Goal: Information Seeking & Learning: Compare options

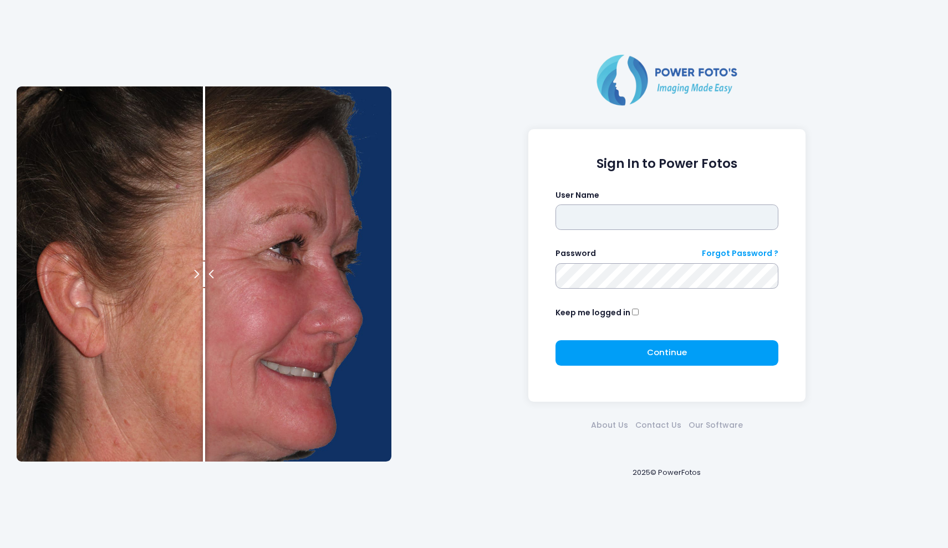
type input "*******"
click button "submit" at bounding box center [0, 0] width 0 height 0
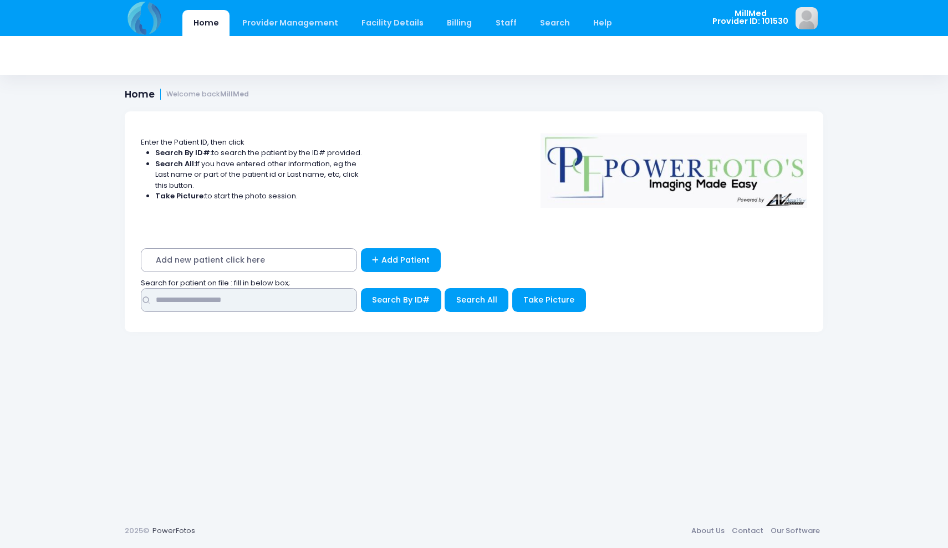
click at [247, 303] on input "text" at bounding box center [249, 300] width 216 height 24
type input "******"
click at [487, 300] on span "Search All" at bounding box center [476, 299] width 41 height 11
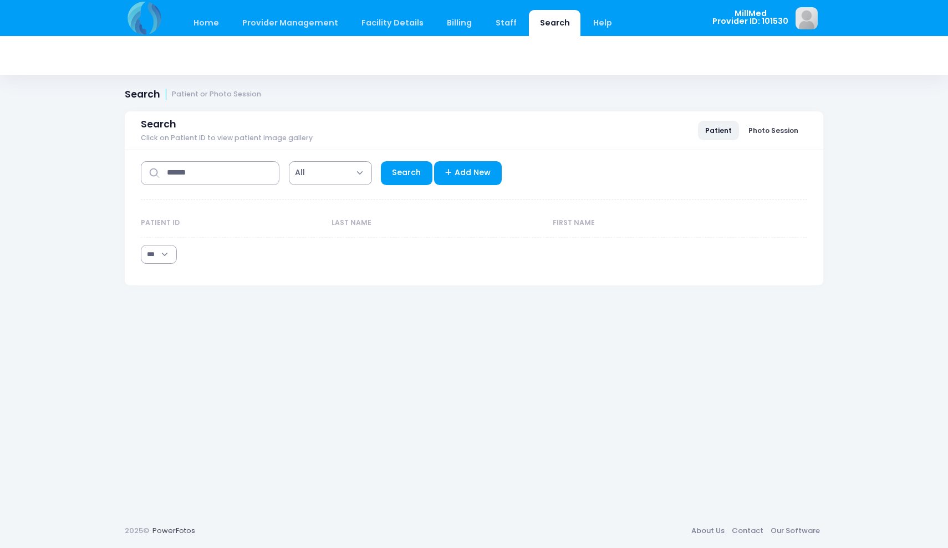
select select "***"
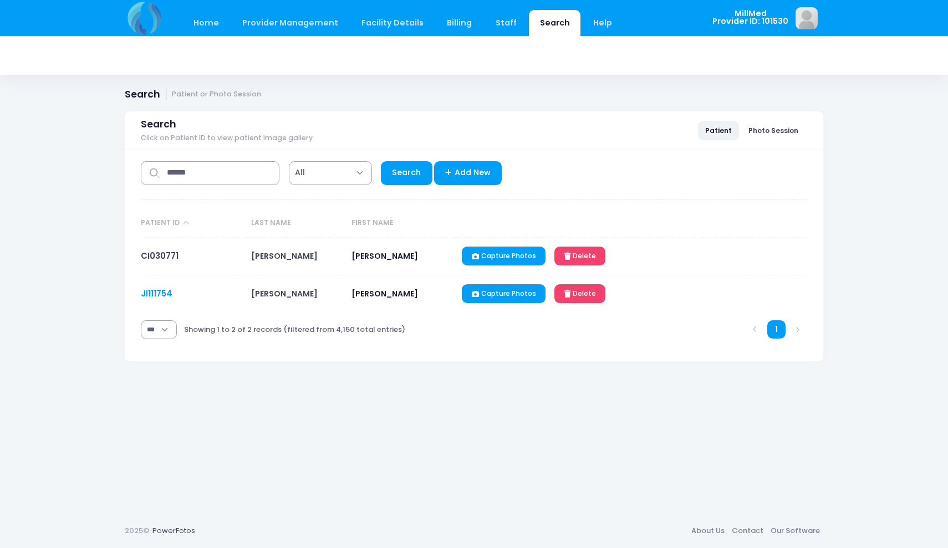
click at [161, 288] on link "JI111754" at bounding box center [157, 294] width 32 height 12
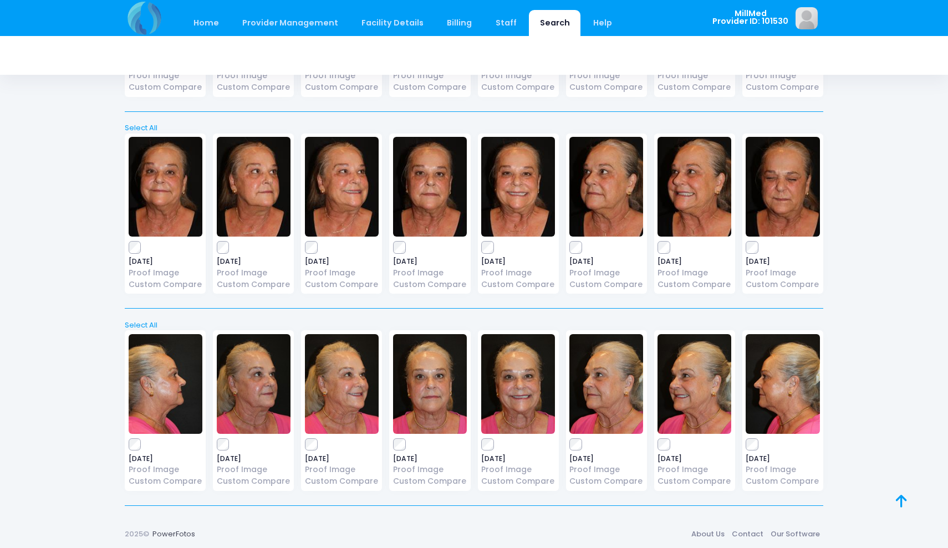
scroll to position [1000, 0]
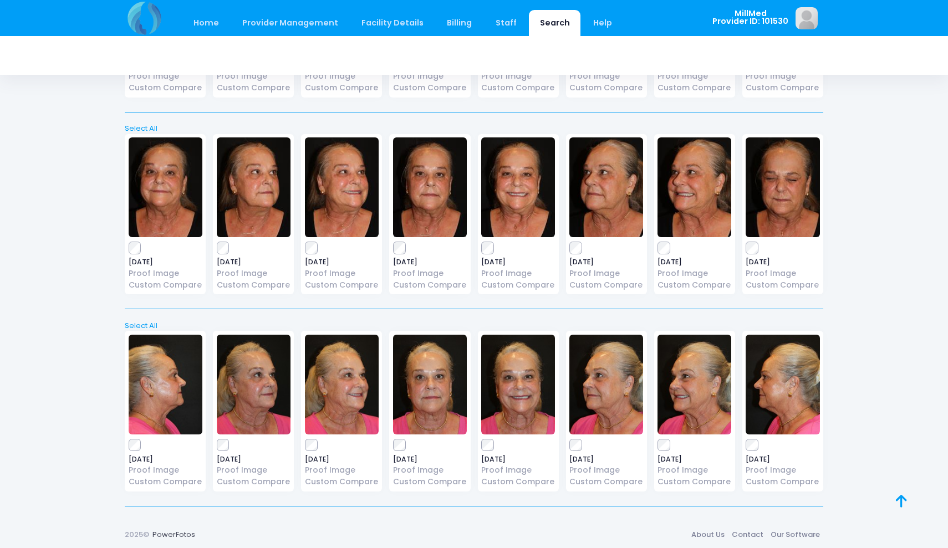
click at [425, 179] on img at bounding box center [430, 187] width 74 height 100
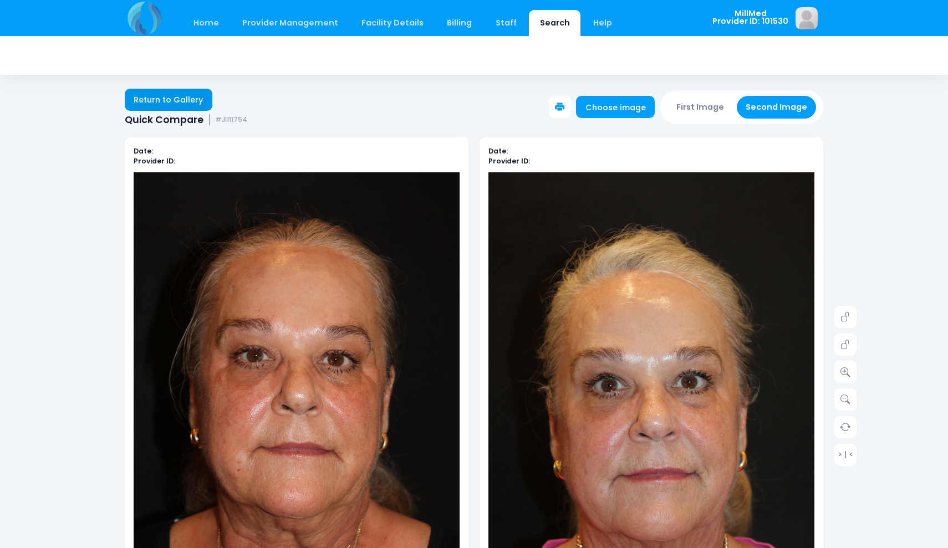
click at [181, 103] on link "Return to Gallery" at bounding box center [169, 100] width 88 height 22
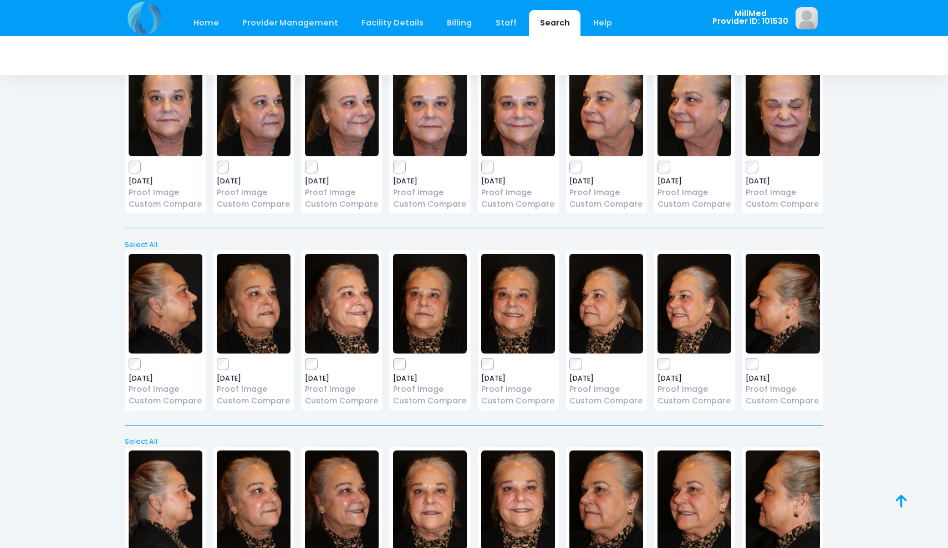
scroll to position [285, 0]
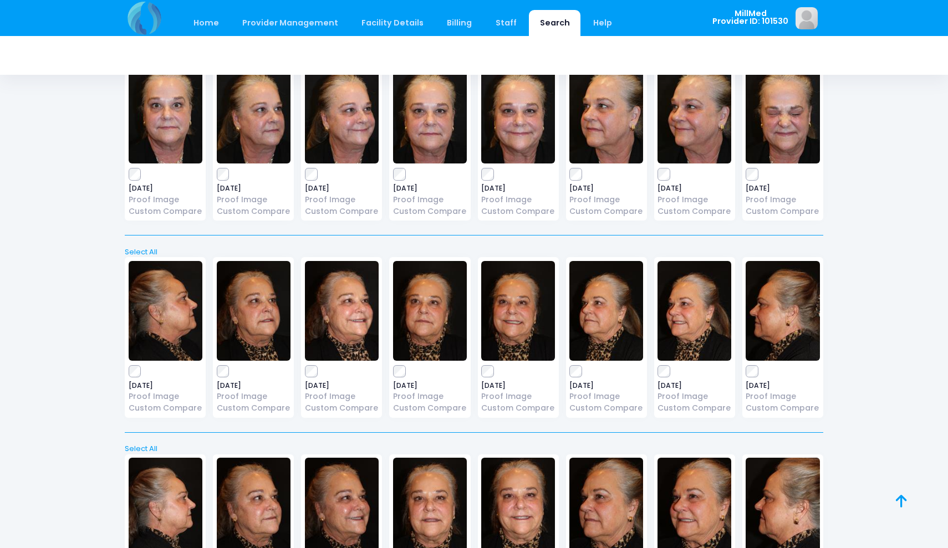
click at [440, 101] on img at bounding box center [430, 114] width 74 height 100
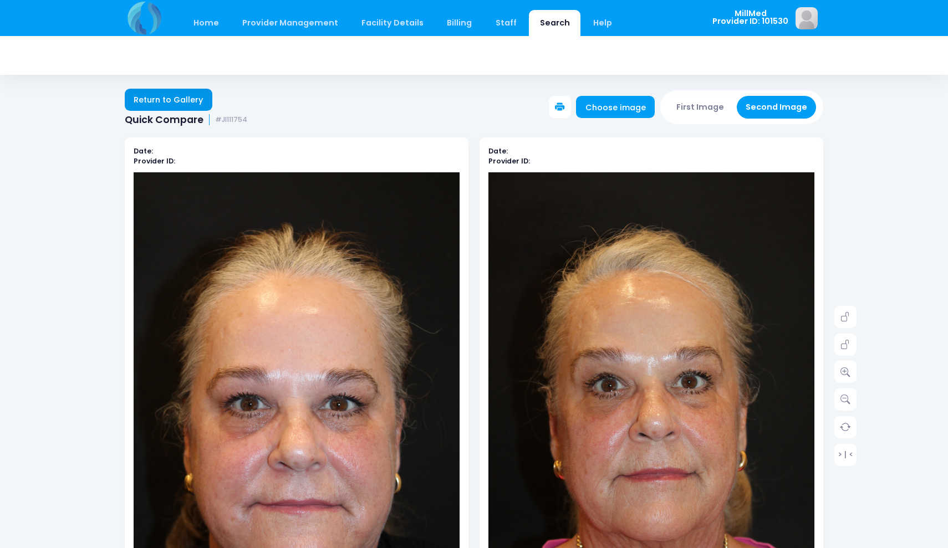
click at [184, 104] on link "Return to Gallery" at bounding box center [169, 100] width 88 height 22
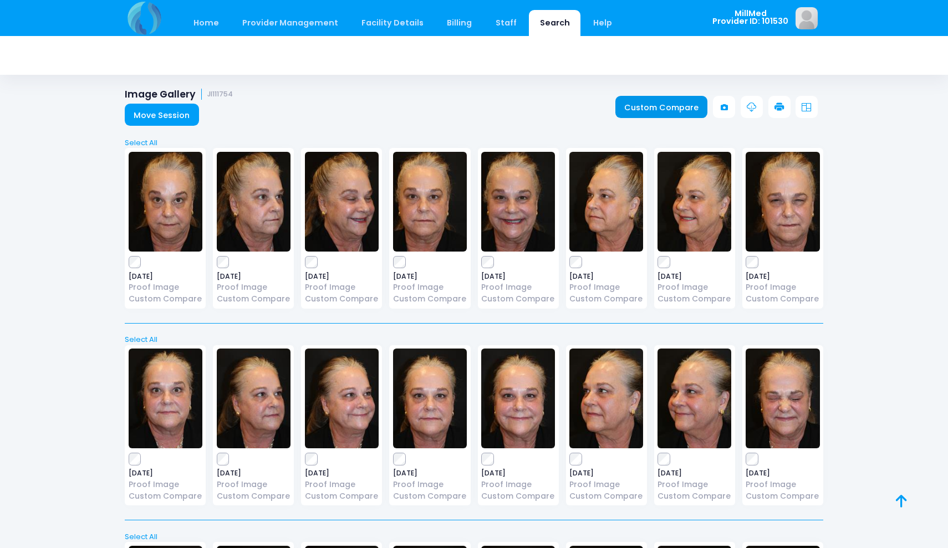
click at [661, 109] on link "Custom Compare" at bounding box center [661, 107] width 93 height 22
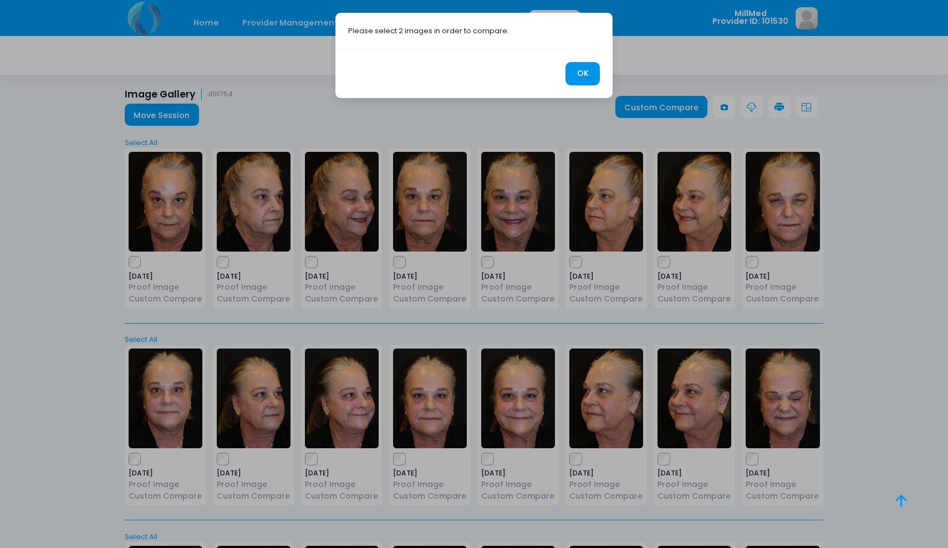
click at [587, 69] on button "OK" at bounding box center [583, 74] width 34 height 24
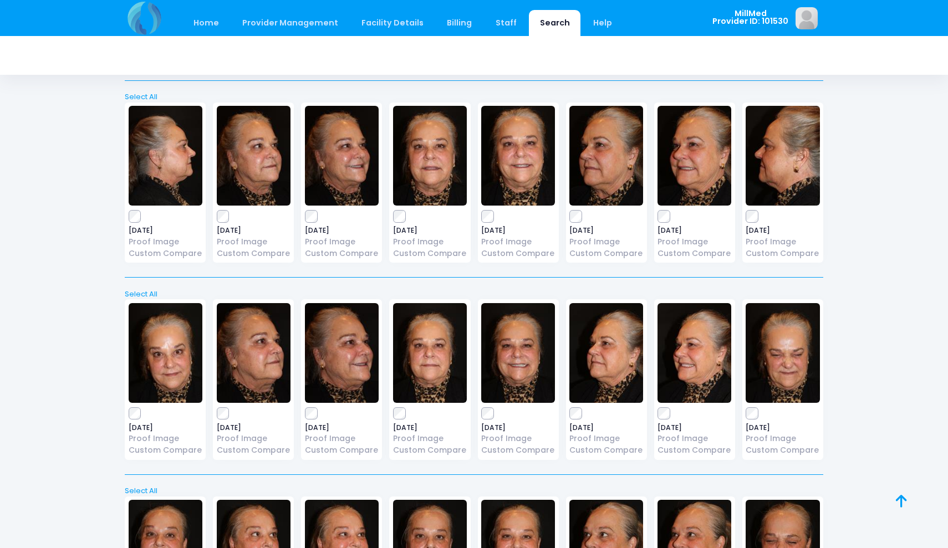
scroll to position [636, 0]
click at [439, 447] on link "Custom Compare" at bounding box center [430, 451] width 74 height 12
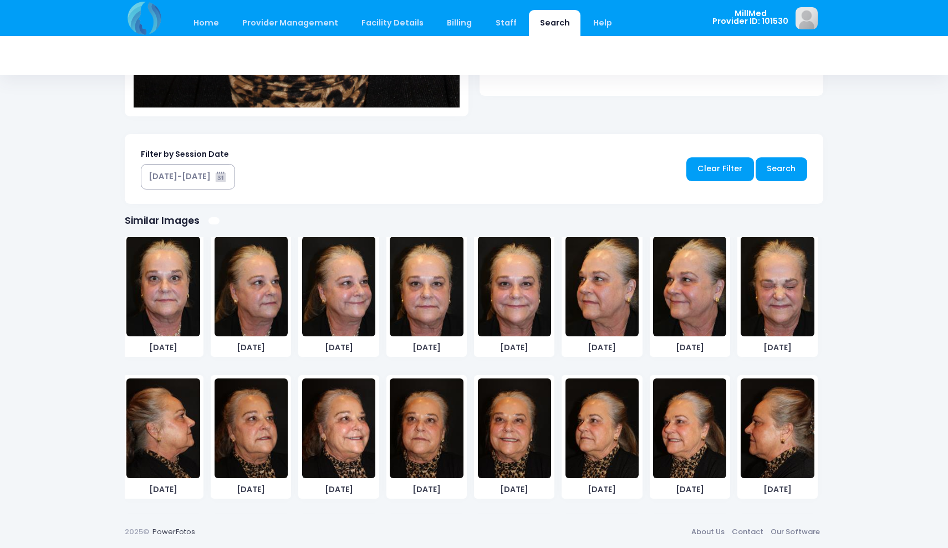
scroll to position [160, 0]
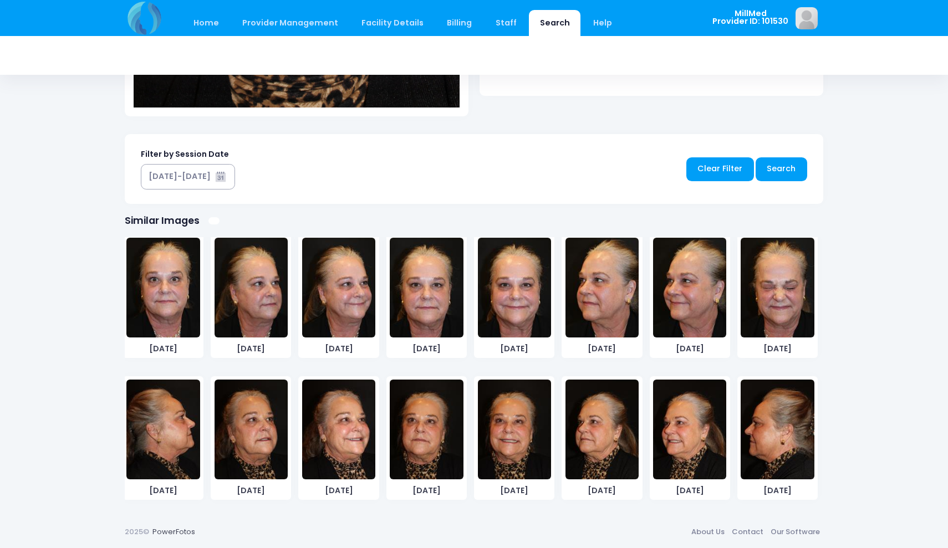
click at [425, 282] on img at bounding box center [426, 288] width 73 height 100
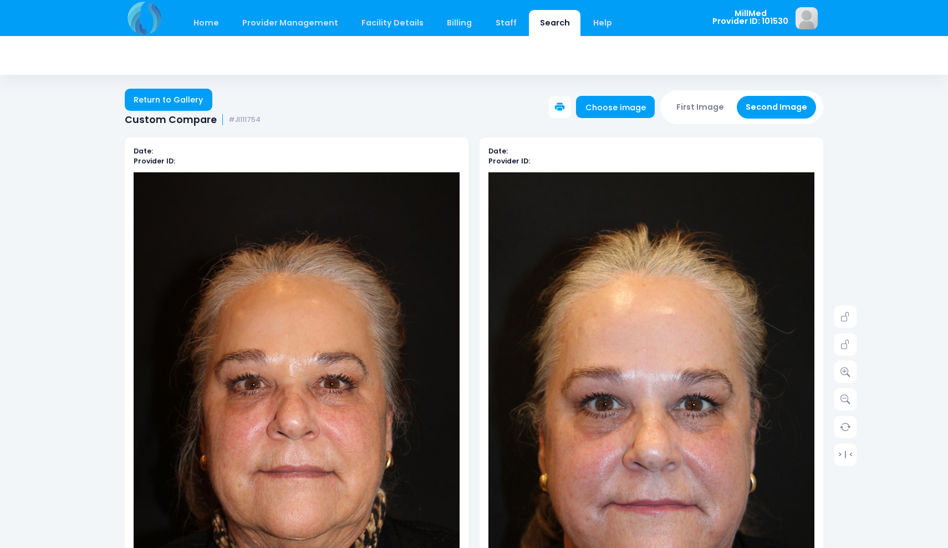
scroll to position [0, 0]
click at [701, 115] on button "First Image" at bounding box center [701, 107] width 66 height 23
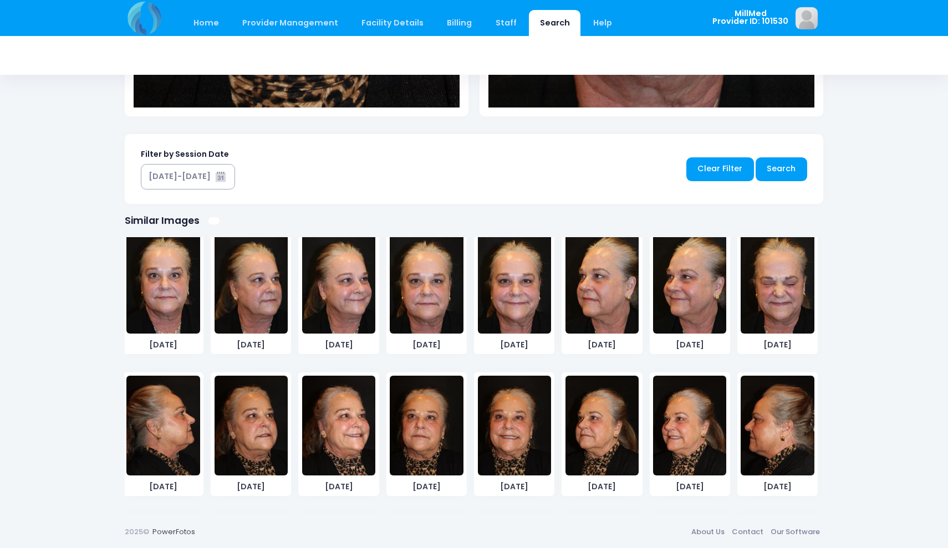
scroll to position [159, 0]
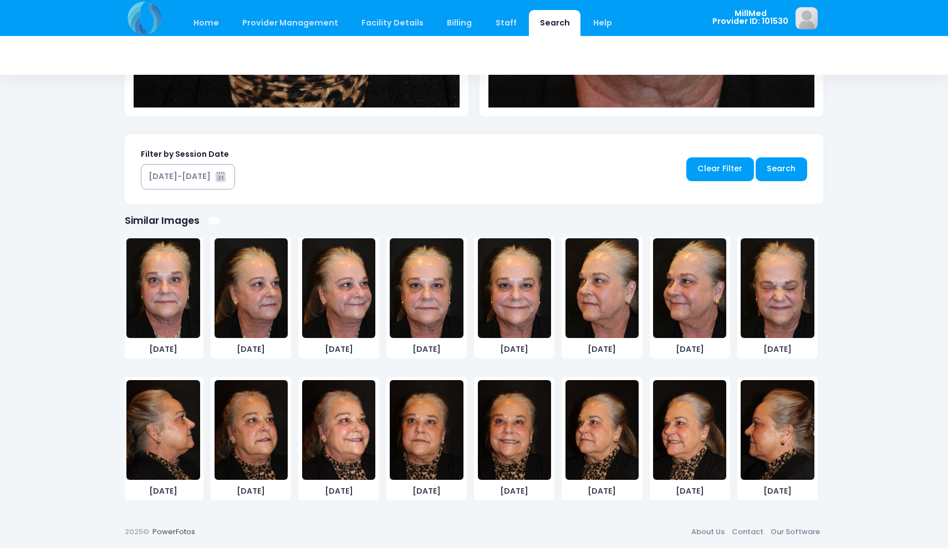
click at [419, 298] on img at bounding box center [426, 288] width 73 height 100
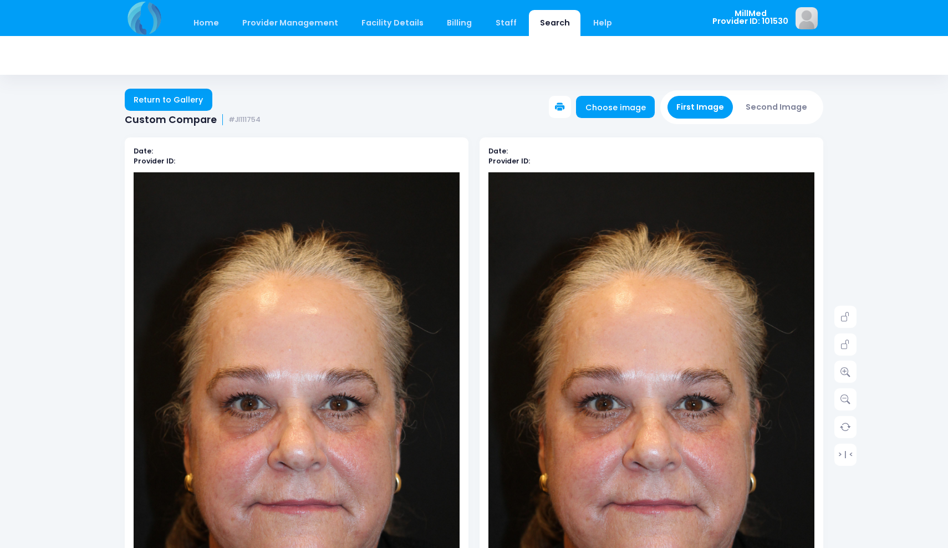
scroll to position [0, 0]
click at [766, 109] on button "Second Image" at bounding box center [777, 107] width 80 height 23
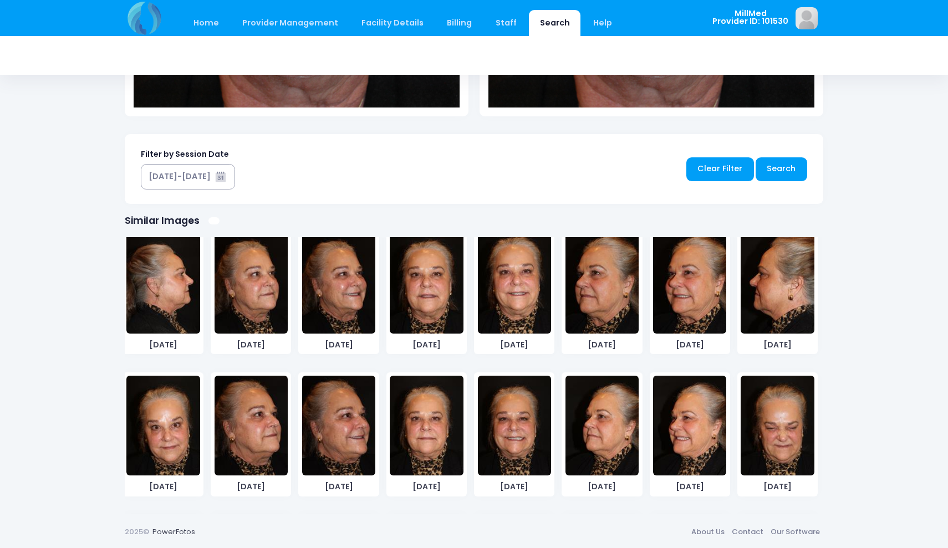
scroll to position [449, 0]
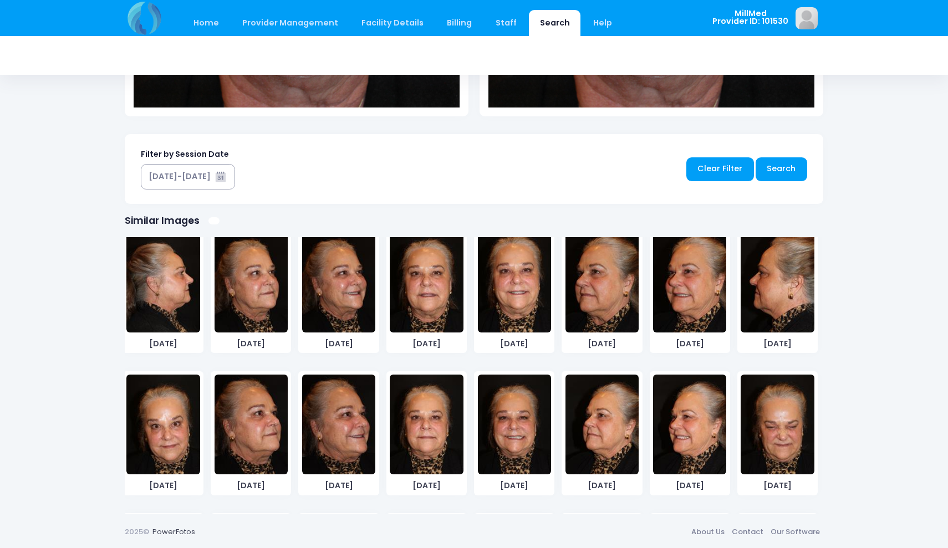
click at [427, 444] on img at bounding box center [426, 425] width 73 height 100
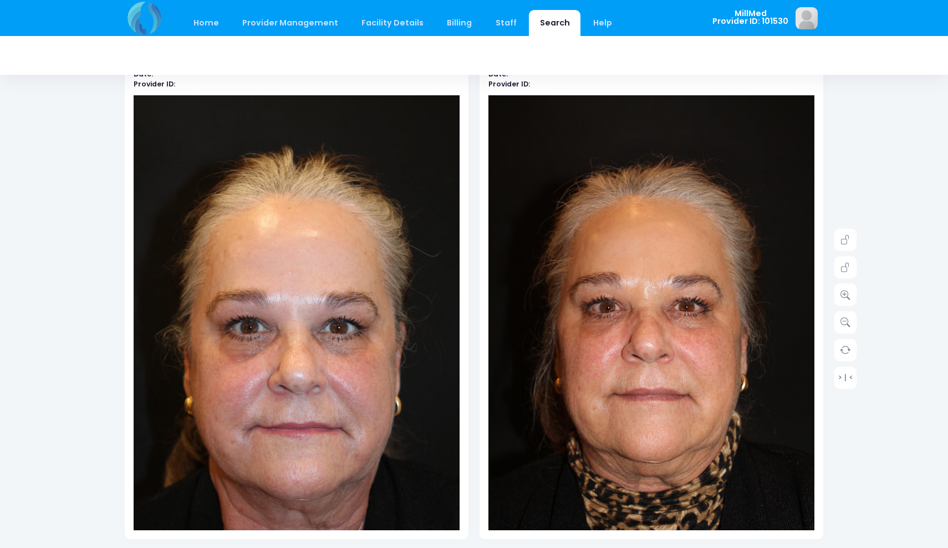
scroll to position [82, 0]
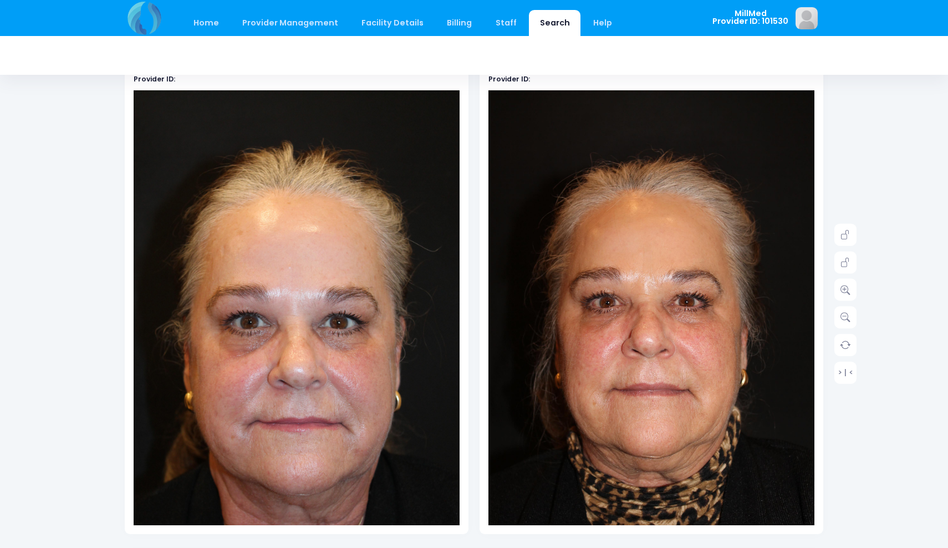
click at [366, 435] on img at bounding box center [297, 334] width 326 height 489
click at [845, 288] on icon at bounding box center [846, 290] width 10 height 10
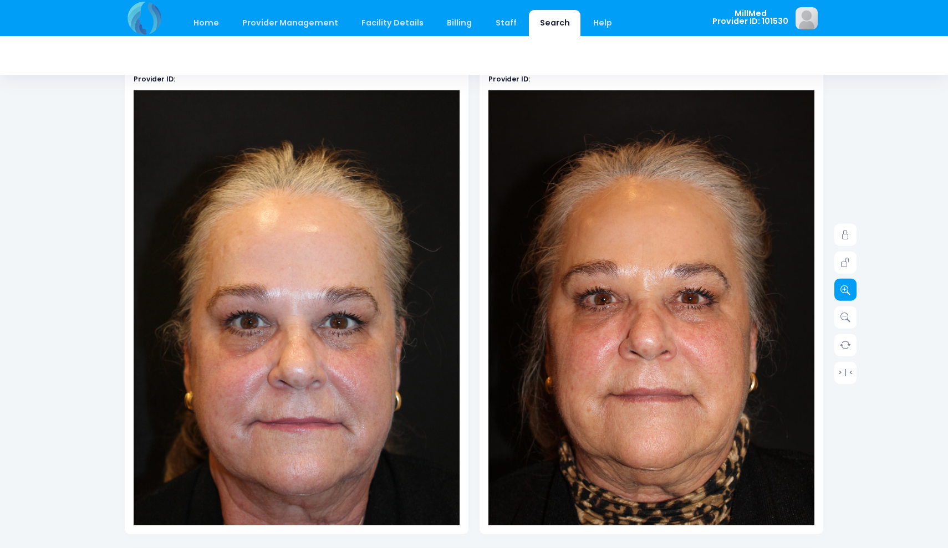
click at [845, 288] on icon at bounding box center [846, 290] width 10 height 10
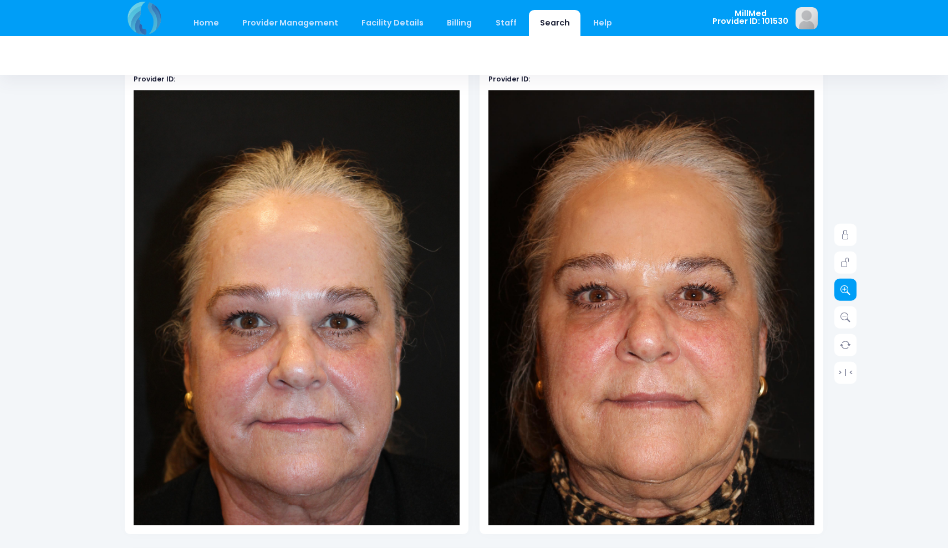
click at [845, 288] on icon at bounding box center [846, 290] width 10 height 10
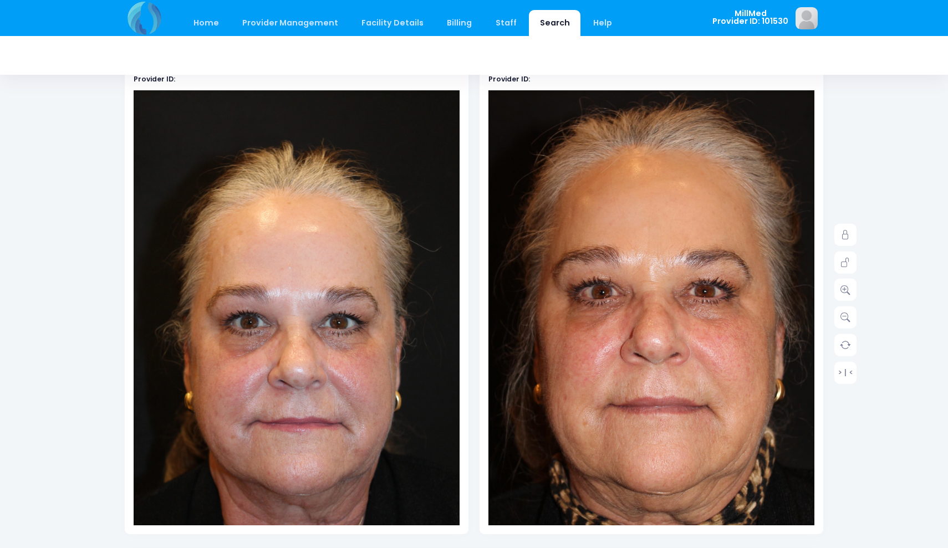
click at [626, 310] on img at bounding box center [659, 334] width 424 height 636
click at [268, 330] on img at bounding box center [297, 334] width 326 height 489
click at [849, 289] on icon at bounding box center [846, 290] width 10 height 10
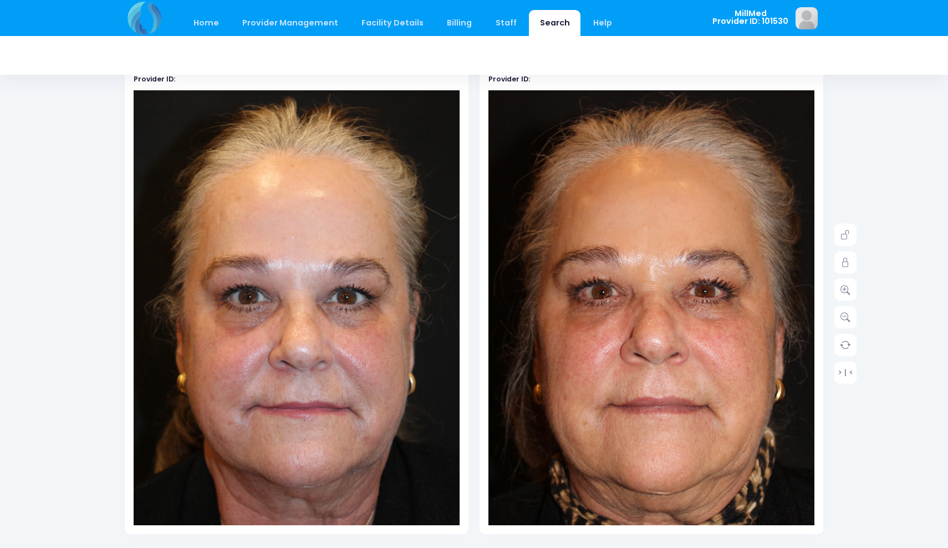
click at [262, 525] on div "Date: Provider ID:" at bounding box center [297, 294] width 344 height 479
click at [259, 506] on img at bounding box center [300, 312] width 359 height 538
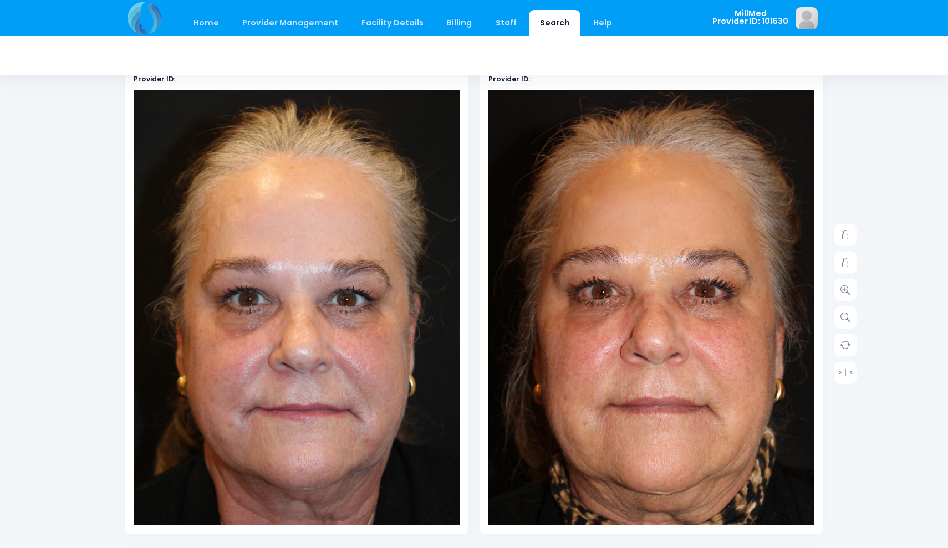
click at [704, 388] on img at bounding box center [659, 334] width 424 height 636
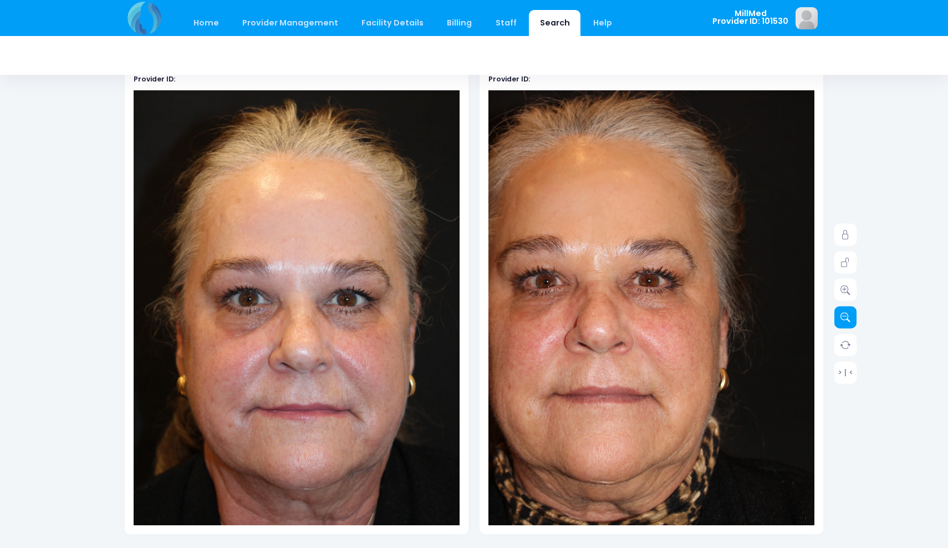
click at [844, 319] on icon at bounding box center [846, 318] width 10 height 10
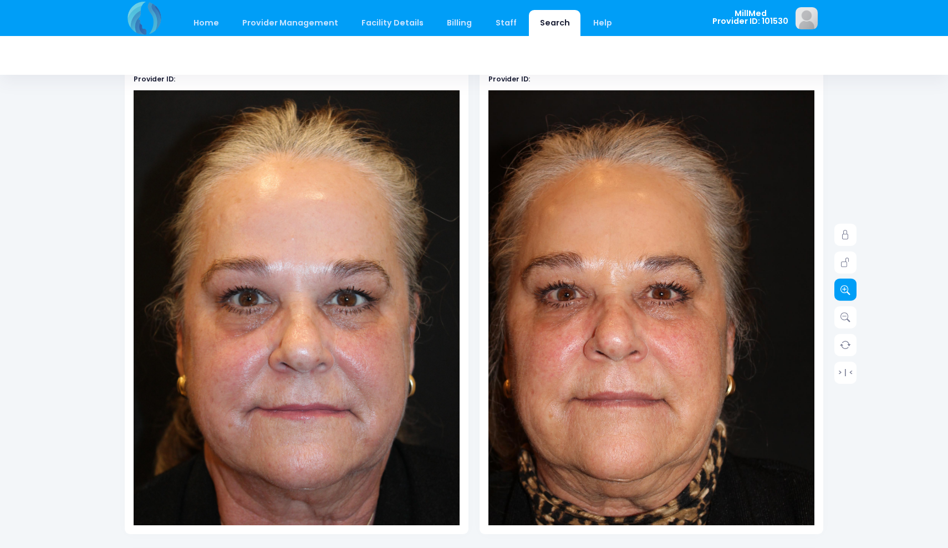
click at [845, 288] on icon at bounding box center [846, 290] width 10 height 10
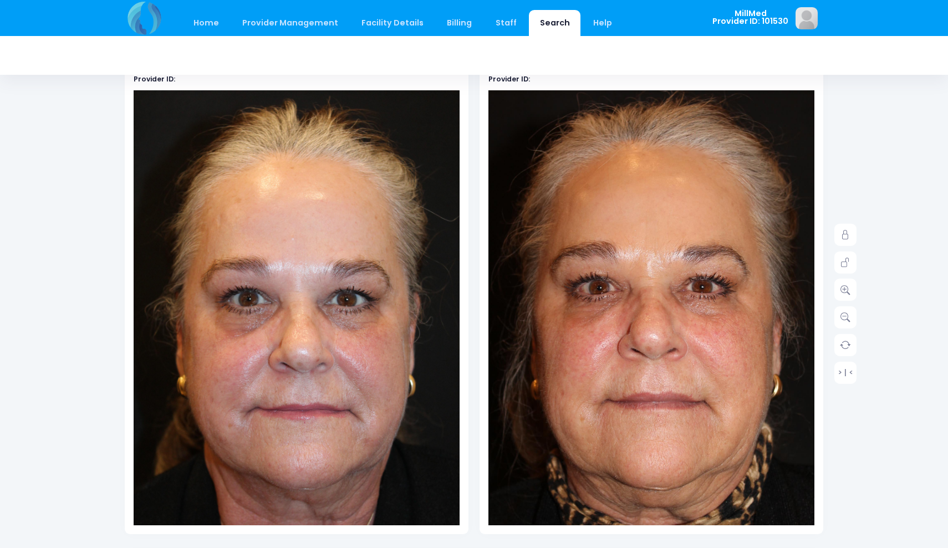
click at [635, 323] on img at bounding box center [657, 329] width 424 height 636
click at [291, 438] on img at bounding box center [300, 312] width 359 height 538
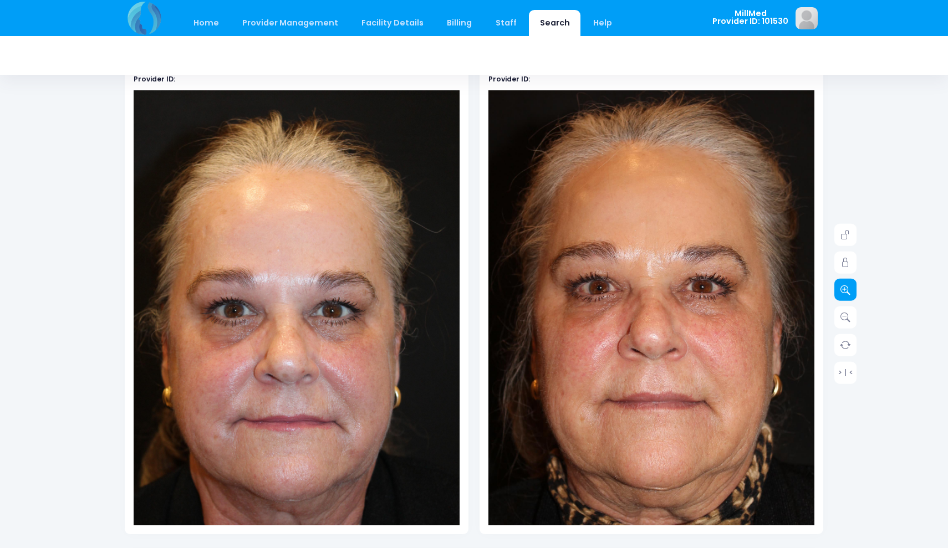
click at [850, 288] on icon at bounding box center [846, 290] width 10 height 10
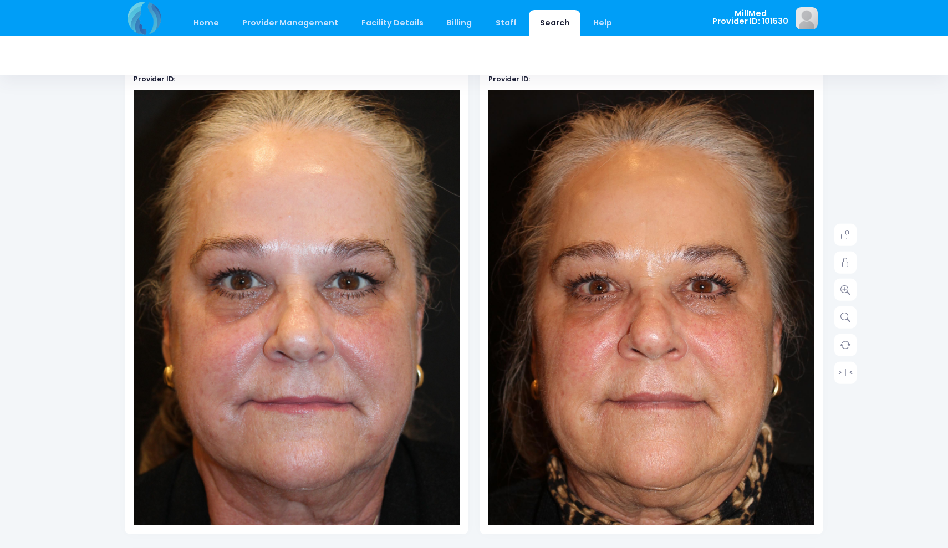
click at [290, 477] on img at bounding box center [298, 296] width 391 height 587
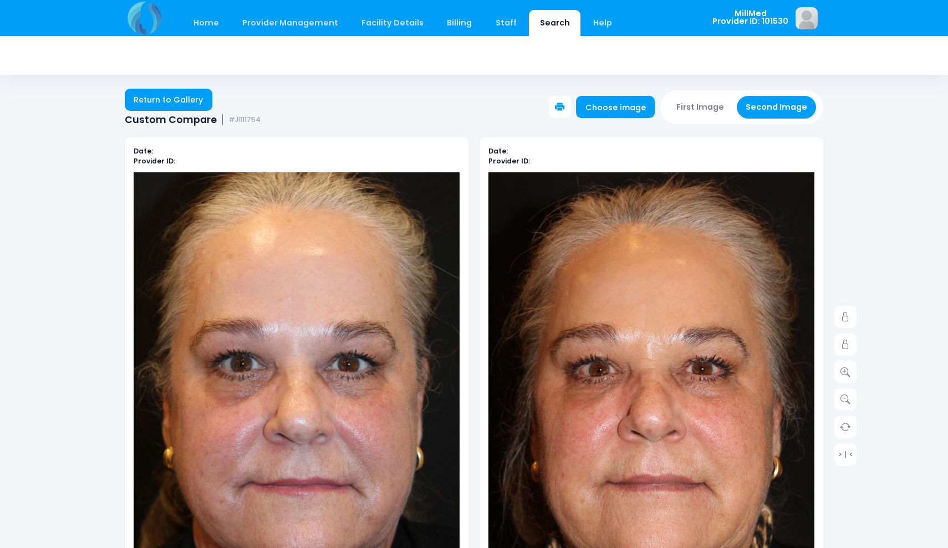
scroll to position [0, 0]
click at [701, 107] on button "First Image" at bounding box center [701, 107] width 66 height 23
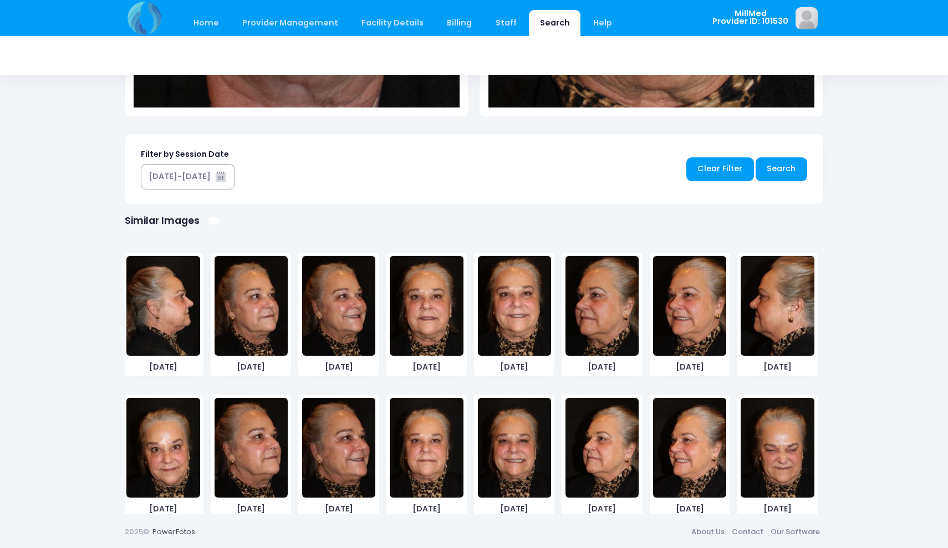
scroll to position [426, 0]
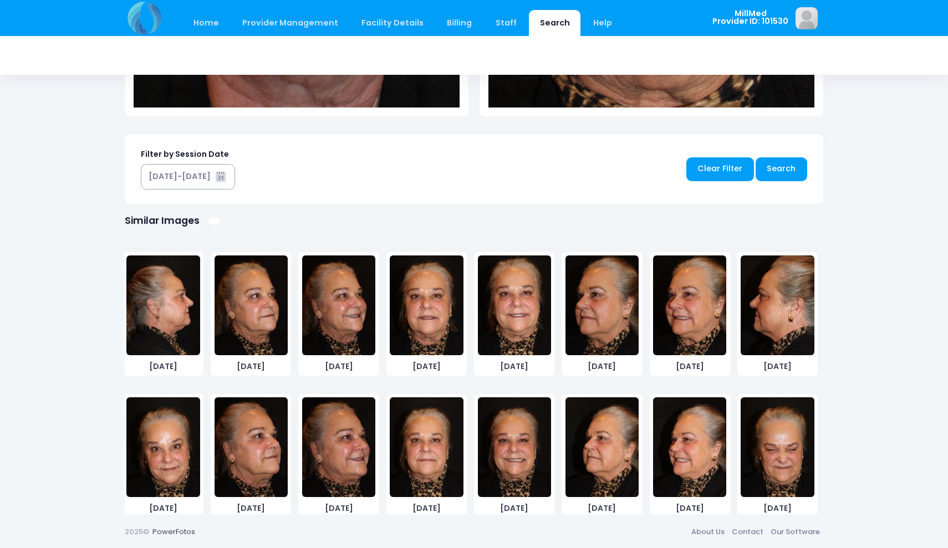
click at [422, 439] on img at bounding box center [426, 448] width 73 height 100
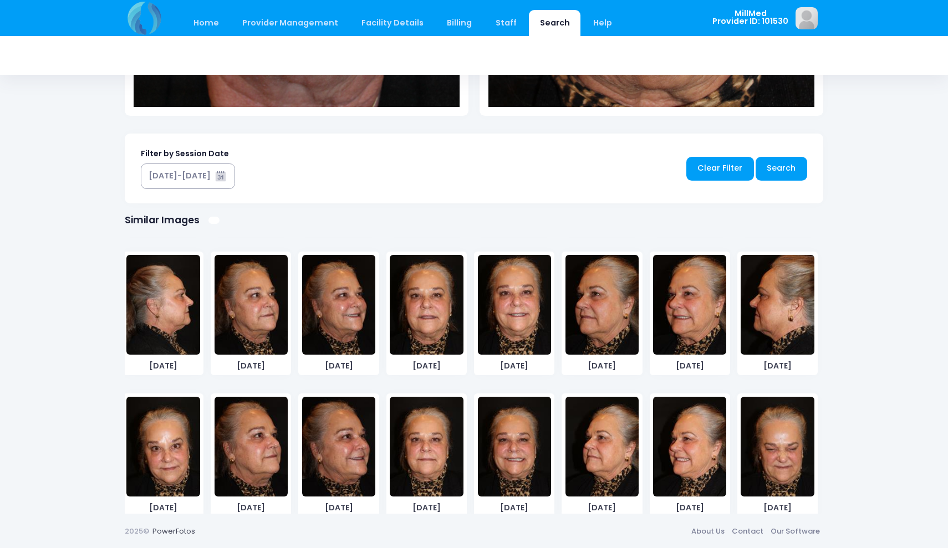
scroll to position [500, 0]
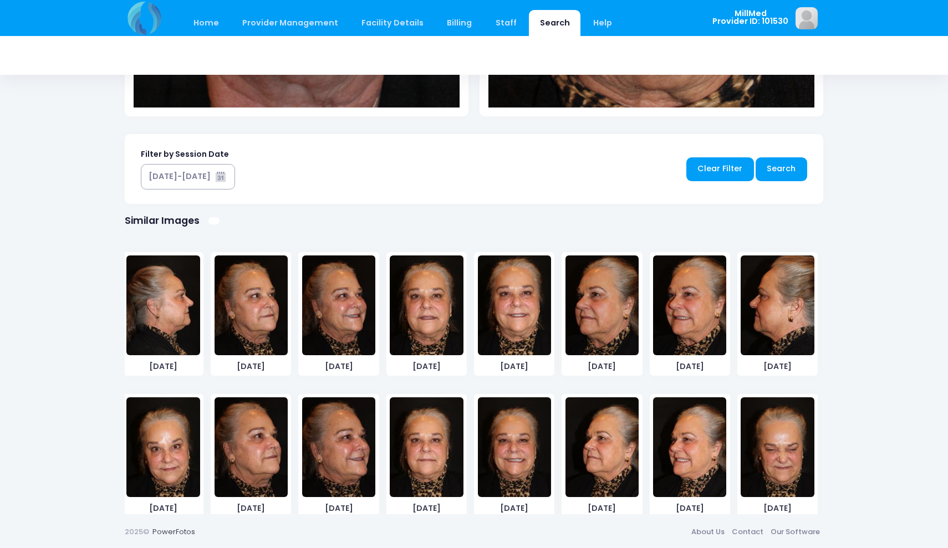
click at [426, 465] on img at bounding box center [426, 448] width 73 height 100
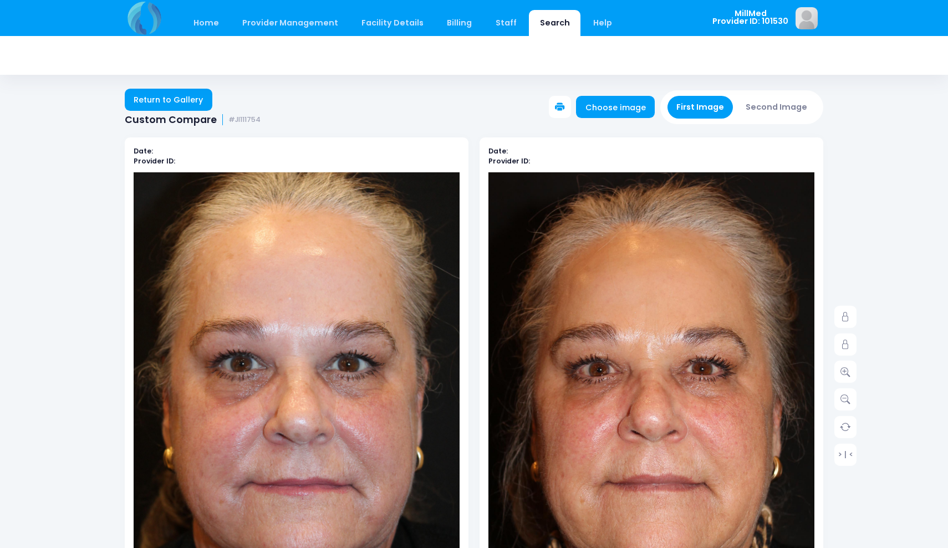
scroll to position [0, 0]
click at [191, 96] on link "Return to Gallery" at bounding box center [169, 100] width 88 height 22
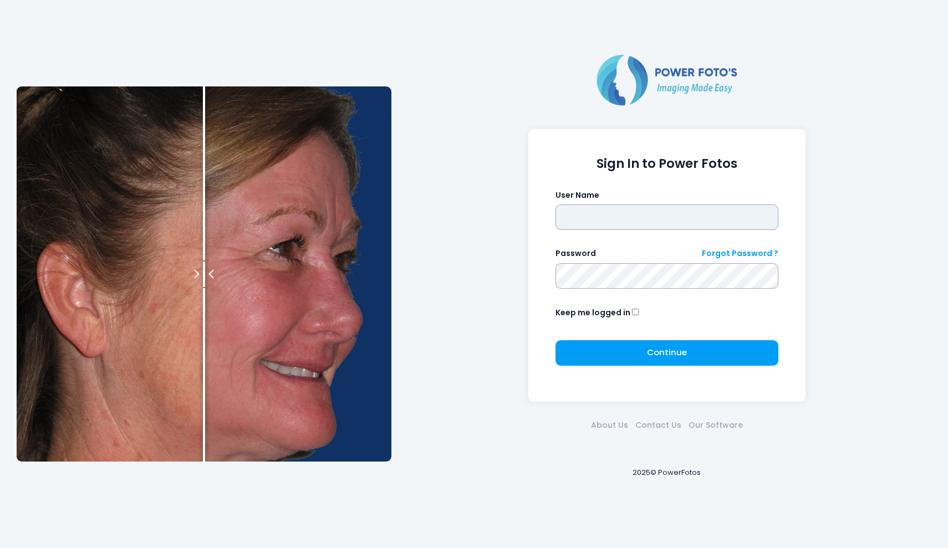
type input "*******"
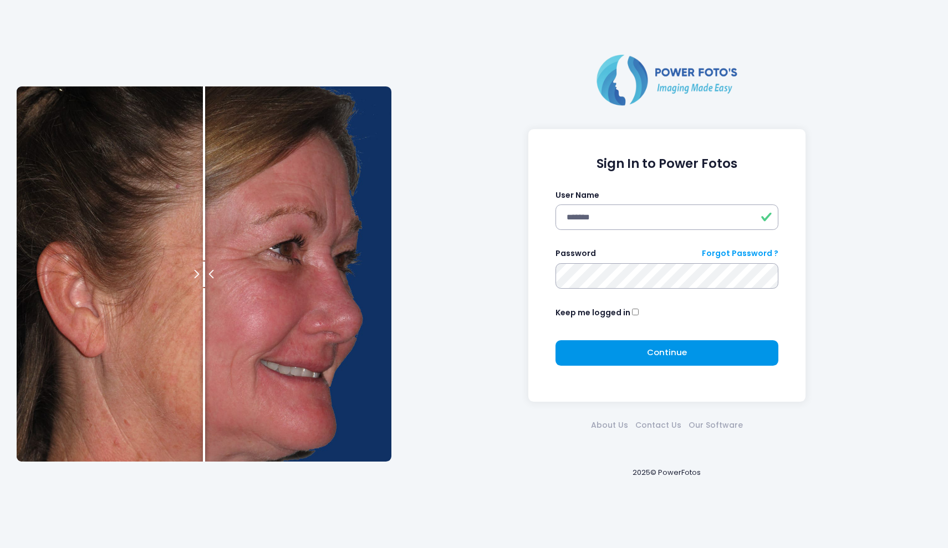
click at [654, 356] on span "Continue" at bounding box center [667, 353] width 40 height 12
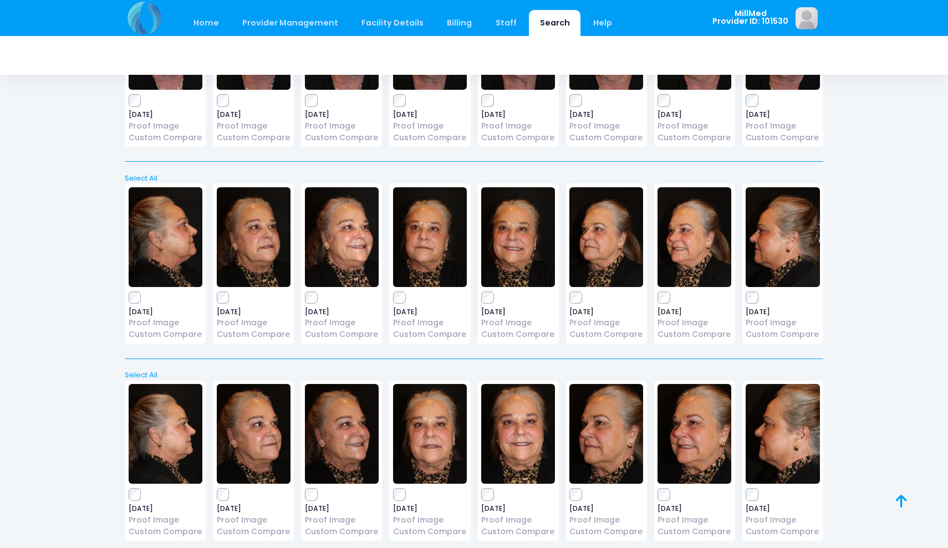
scroll to position [364, 0]
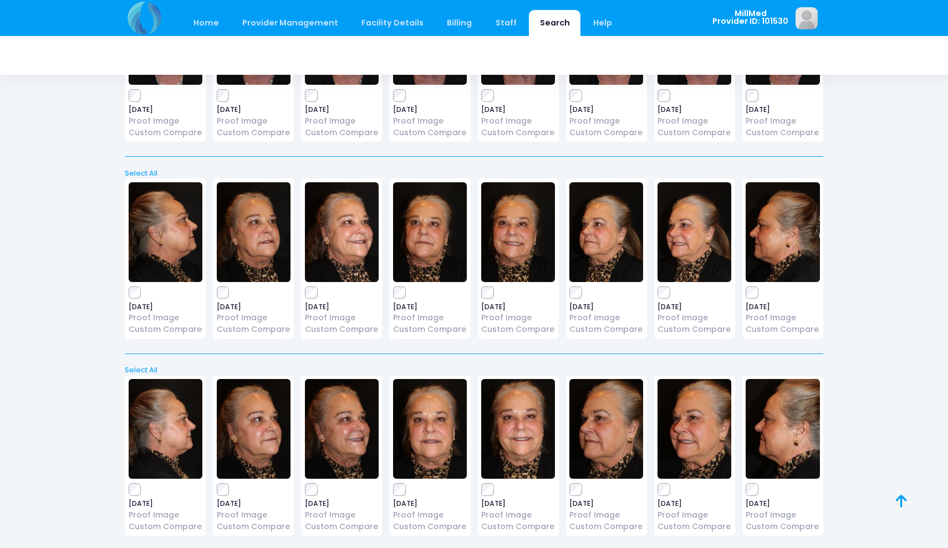
click at [440, 424] on img at bounding box center [430, 429] width 74 height 100
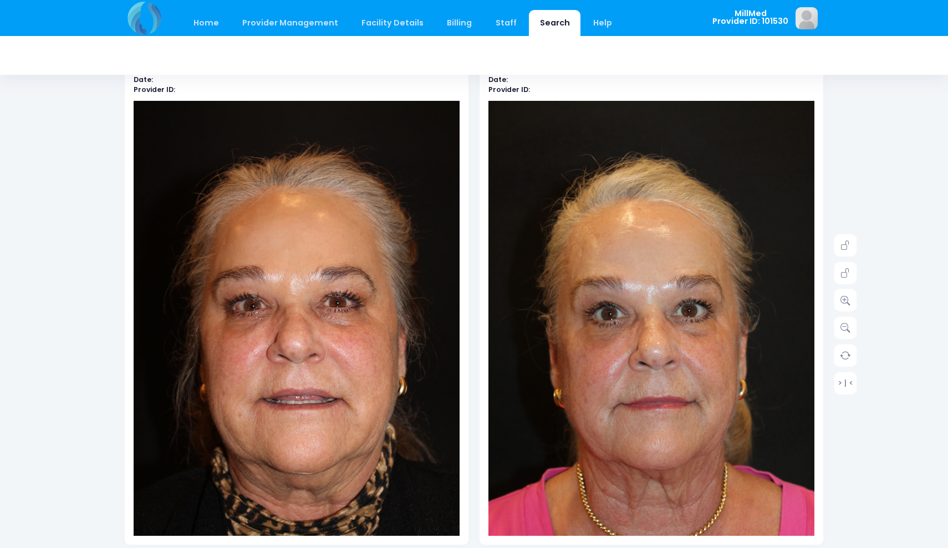
scroll to position [75, 0]
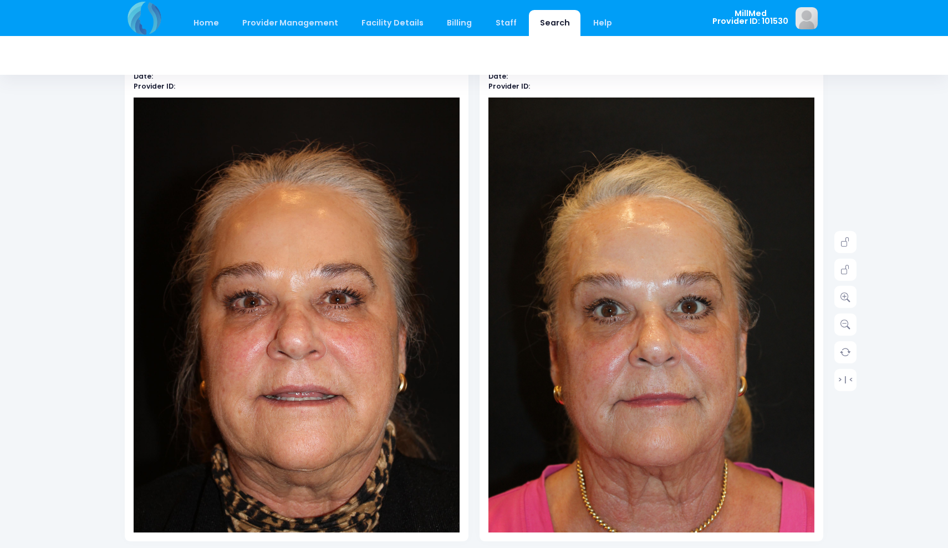
click at [411, 360] on img at bounding box center [297, 343] width 326 height 490
click at [844, 294] on icon at bounding box center [846, 297] width 10 height 10
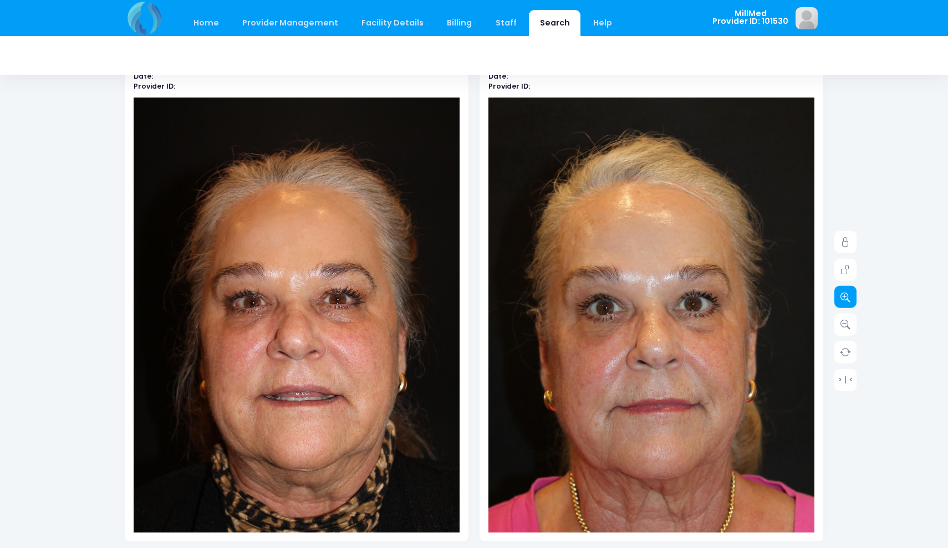
click at [844, 294] on icon at bounding box center [846, 297] width 10 height 10
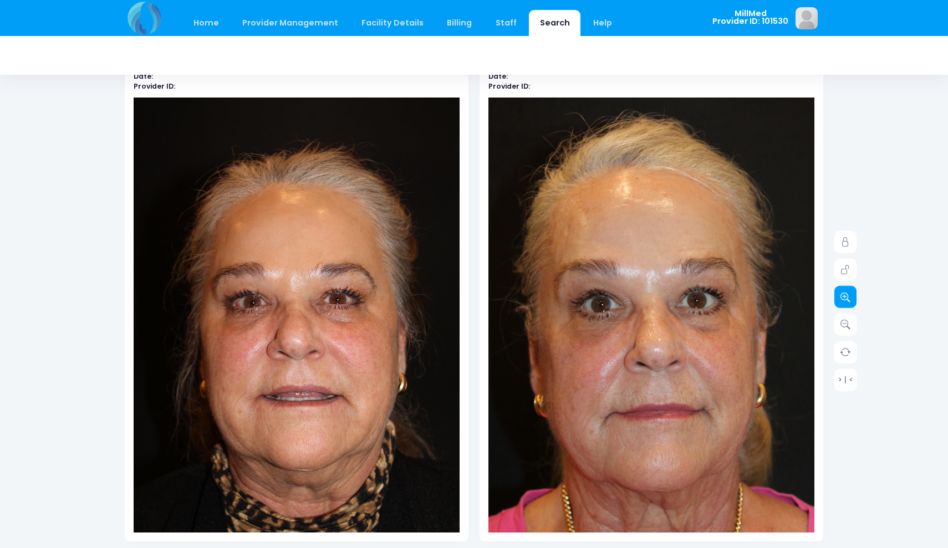
click at [844, 294] on icon at bounding box center [846, 297] width 10 height 10
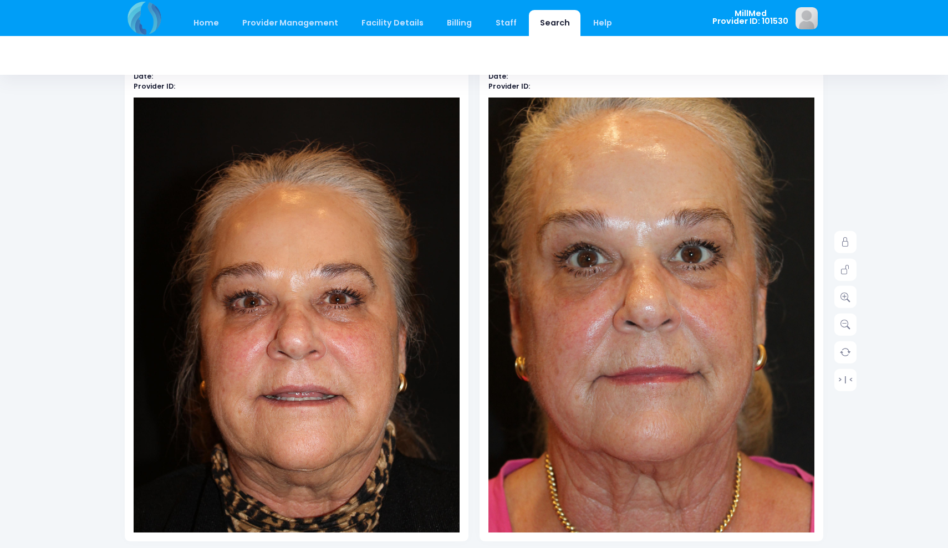
click at [682, 440] on img at bounding box center [642, 300] width 424 height 636
